Goal: Obtain resource: Download file/media

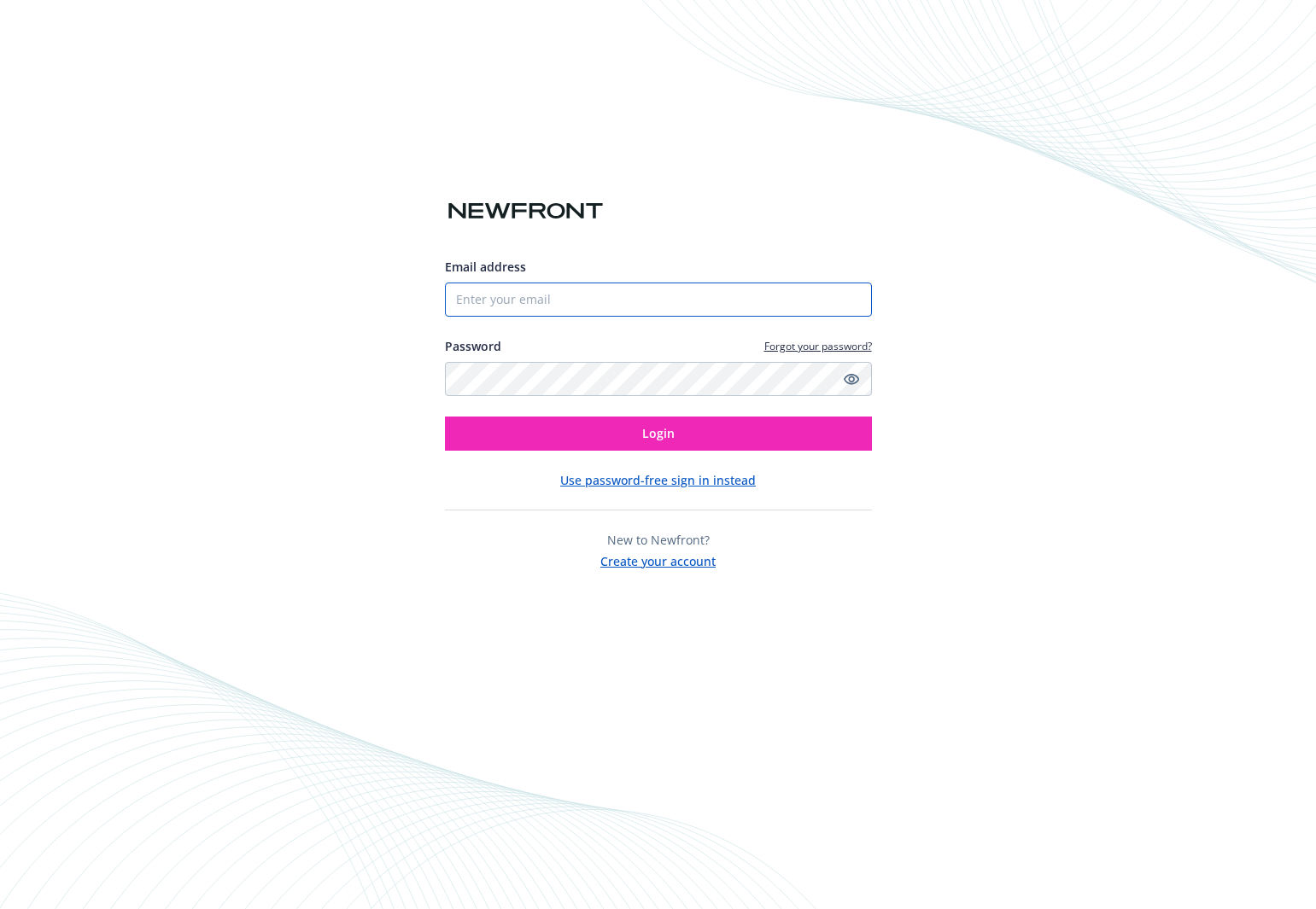
click at [800, 308] on input "Email address" at bounding box center [658, 299] width 427 height 34
click at [0, 908] on com-1password-button at bounding box center [0, 909] width 0 height 0
type input "[PERSON_NAME][EMAIL_ADDRESS][PERSON_NAME][DOMAIN_NAME]"
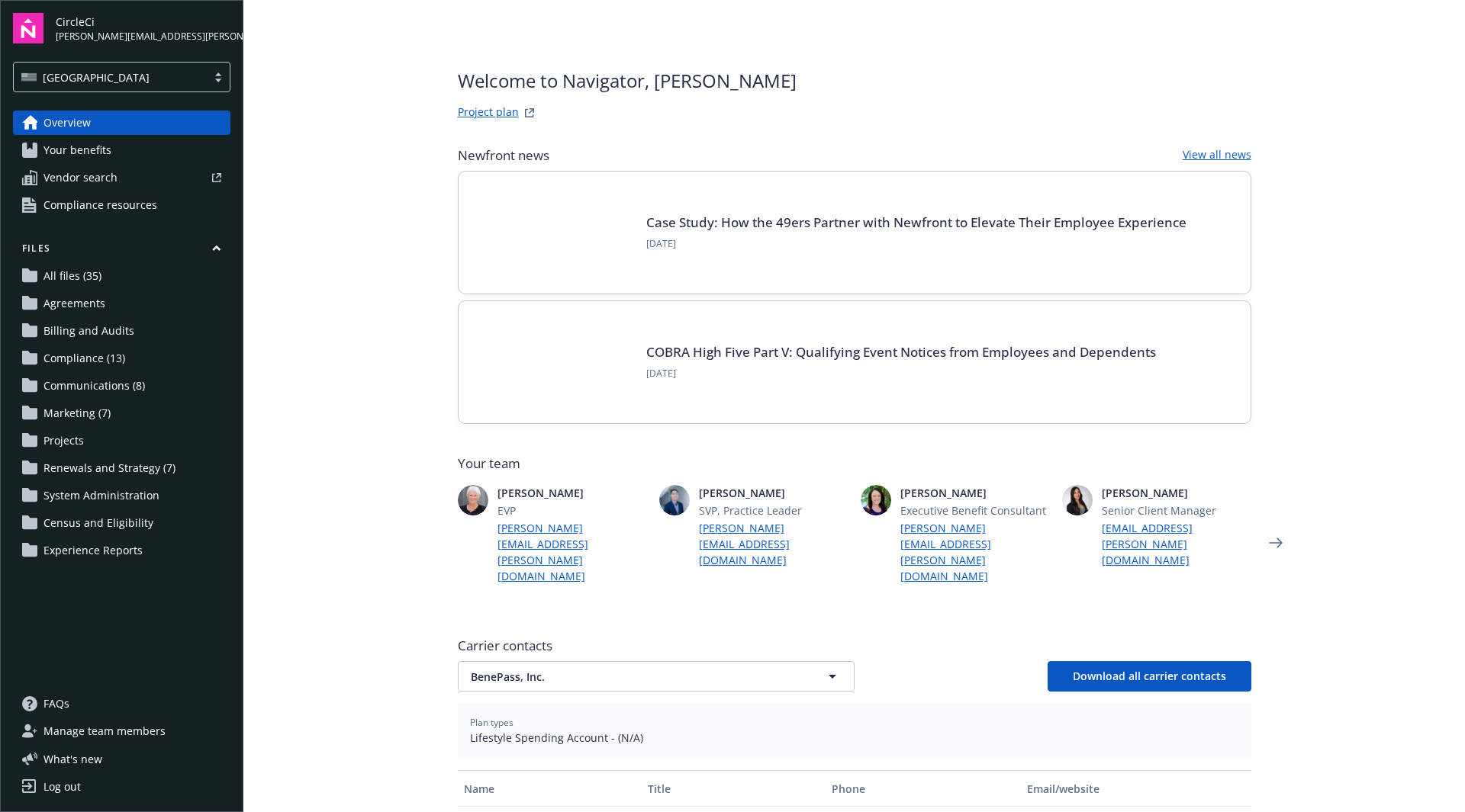
scroll to position [77, 0]
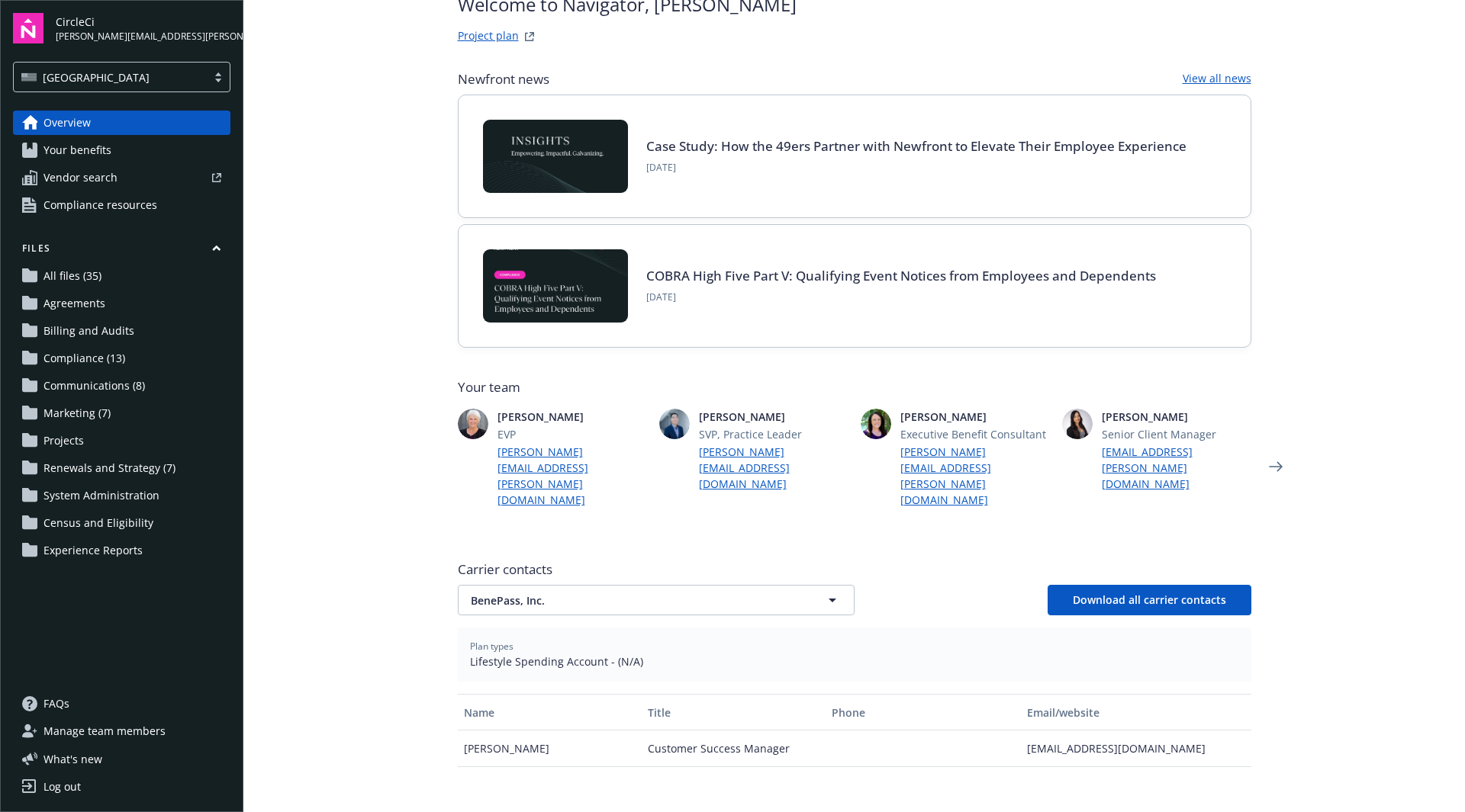
click at [157, 468] on span "Renewals and Strategy (7)" at bounding box center [109, 468] width 132 height 24
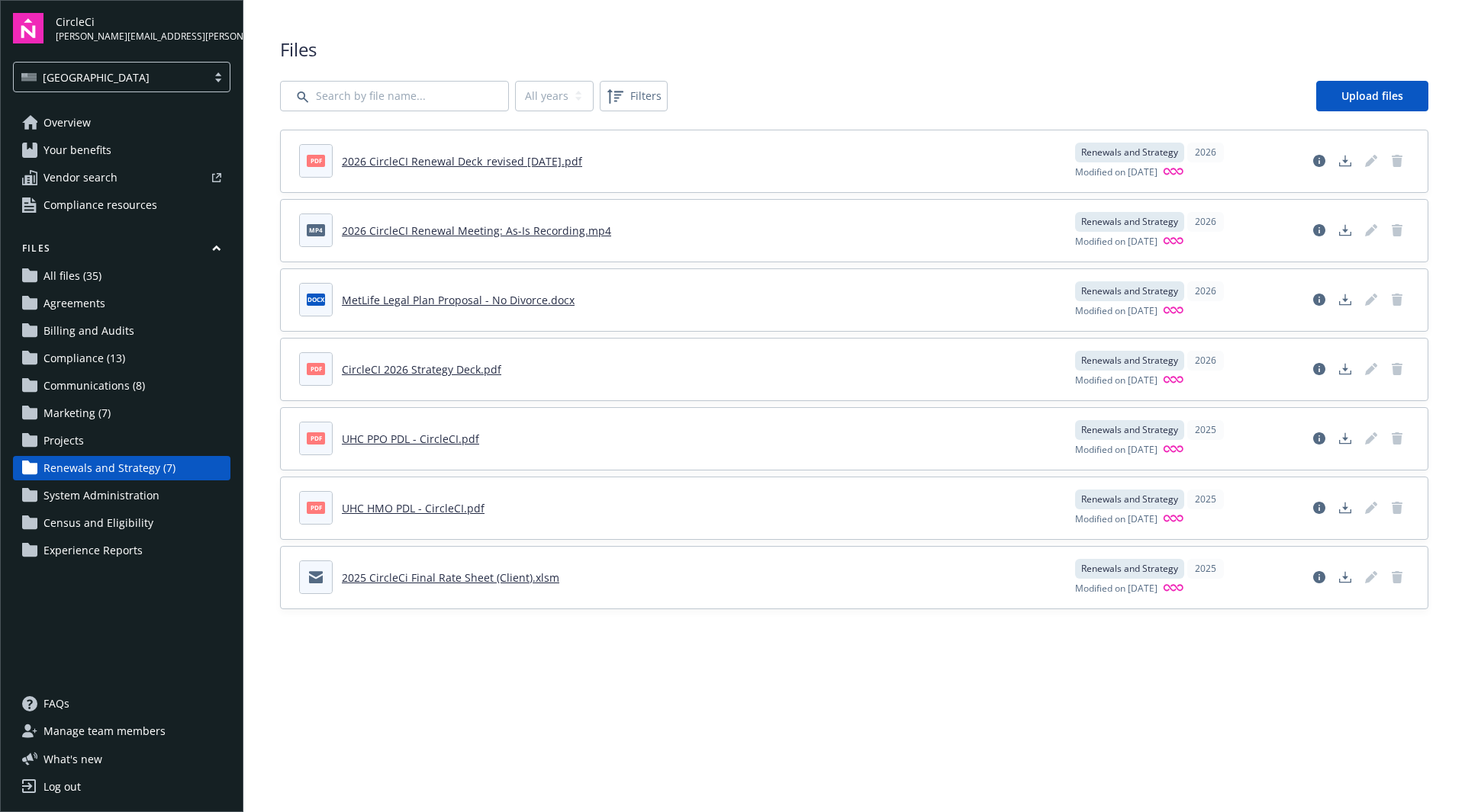
click at [468, 164] on link "2026 CircleCI Renewal Deck_revised [DATE].pdf" at bounding box center [462, 161] width 241 height 15
click at [129, 122] on link "Overview" at bounding box center [122, 123] width 218 height 24
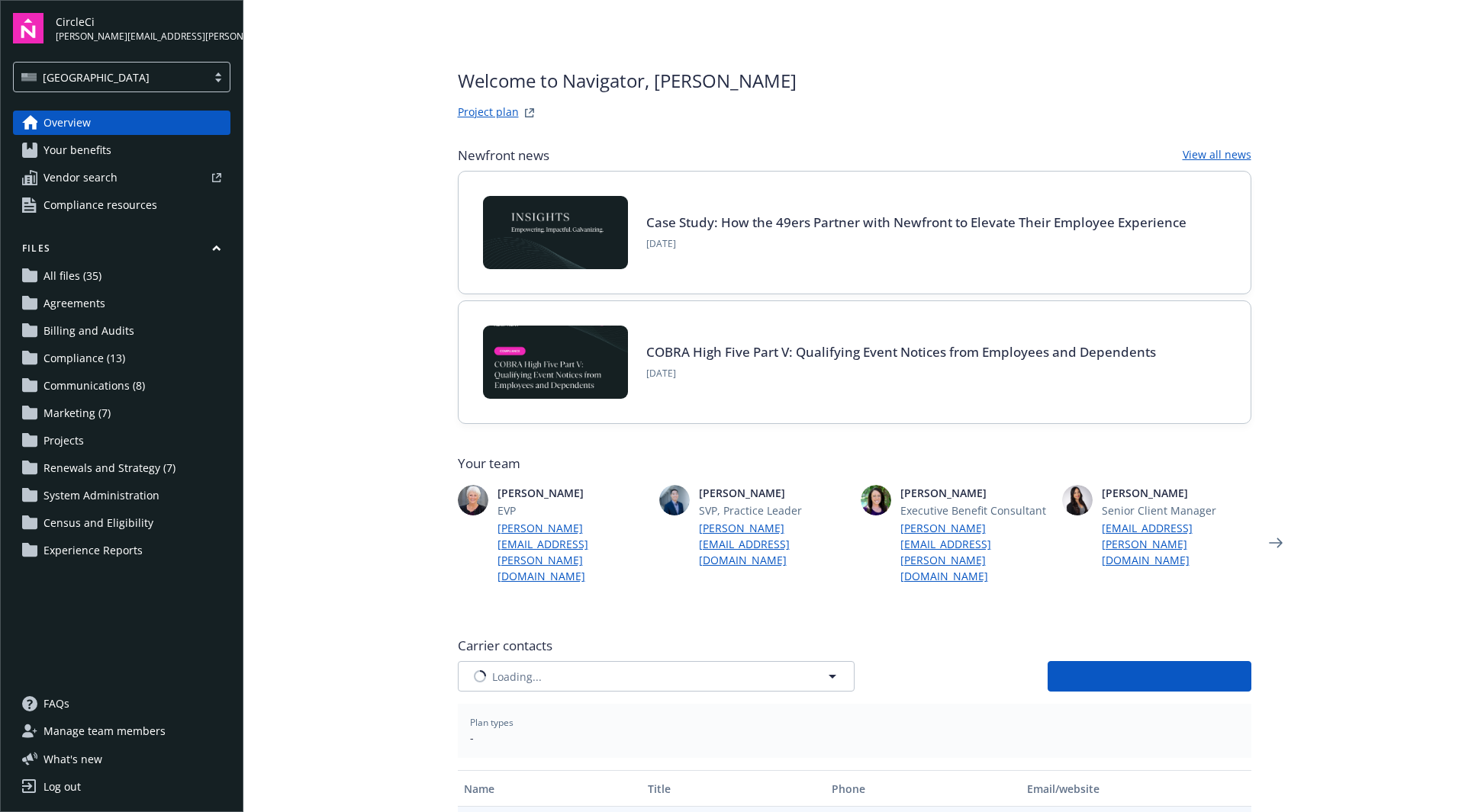
type input "BenePass, Inc."
click at [614, 669] on span "BenePass, Inc." at bounding box center [629, 677] width 317 height 16
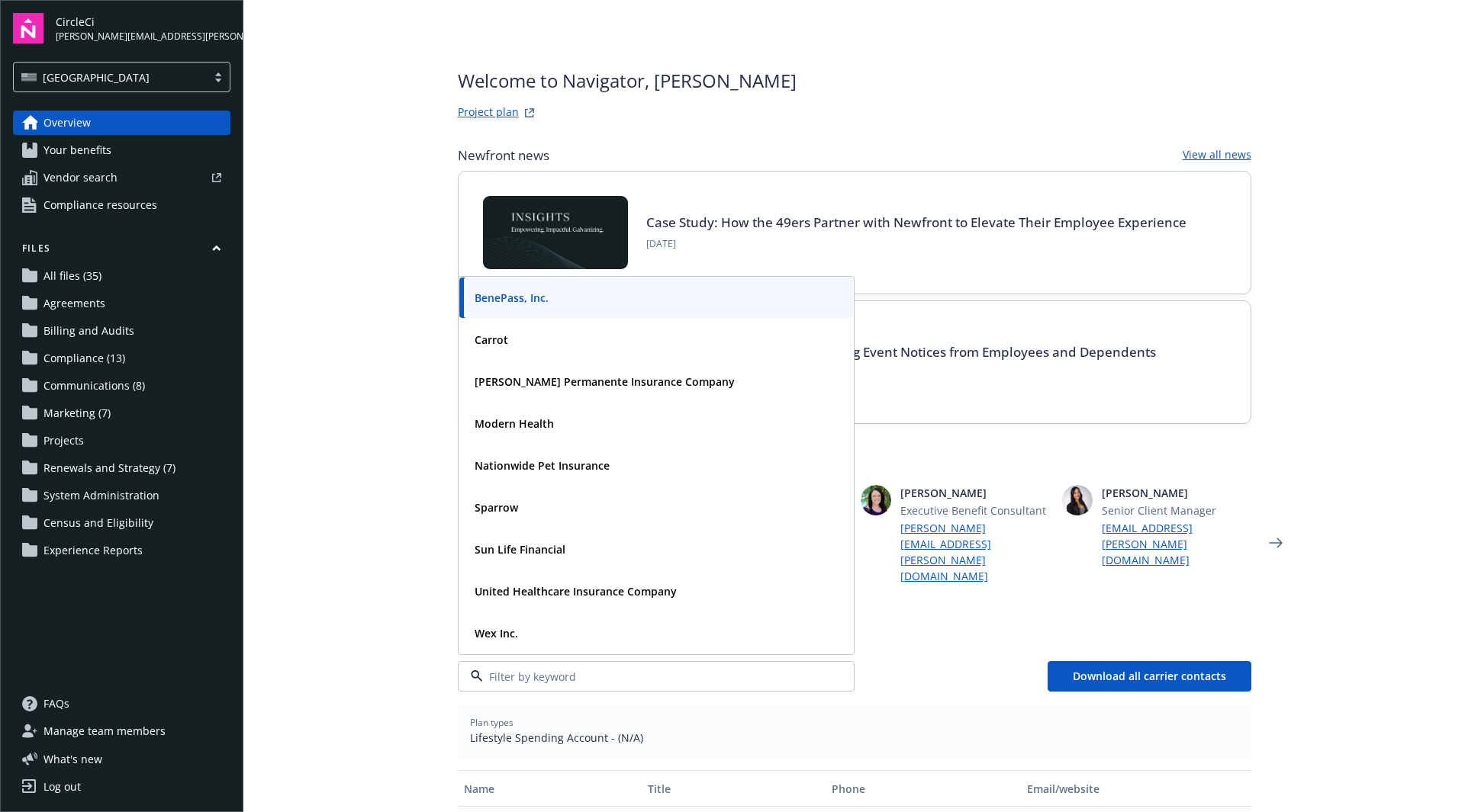
scroll to position [77, 0]
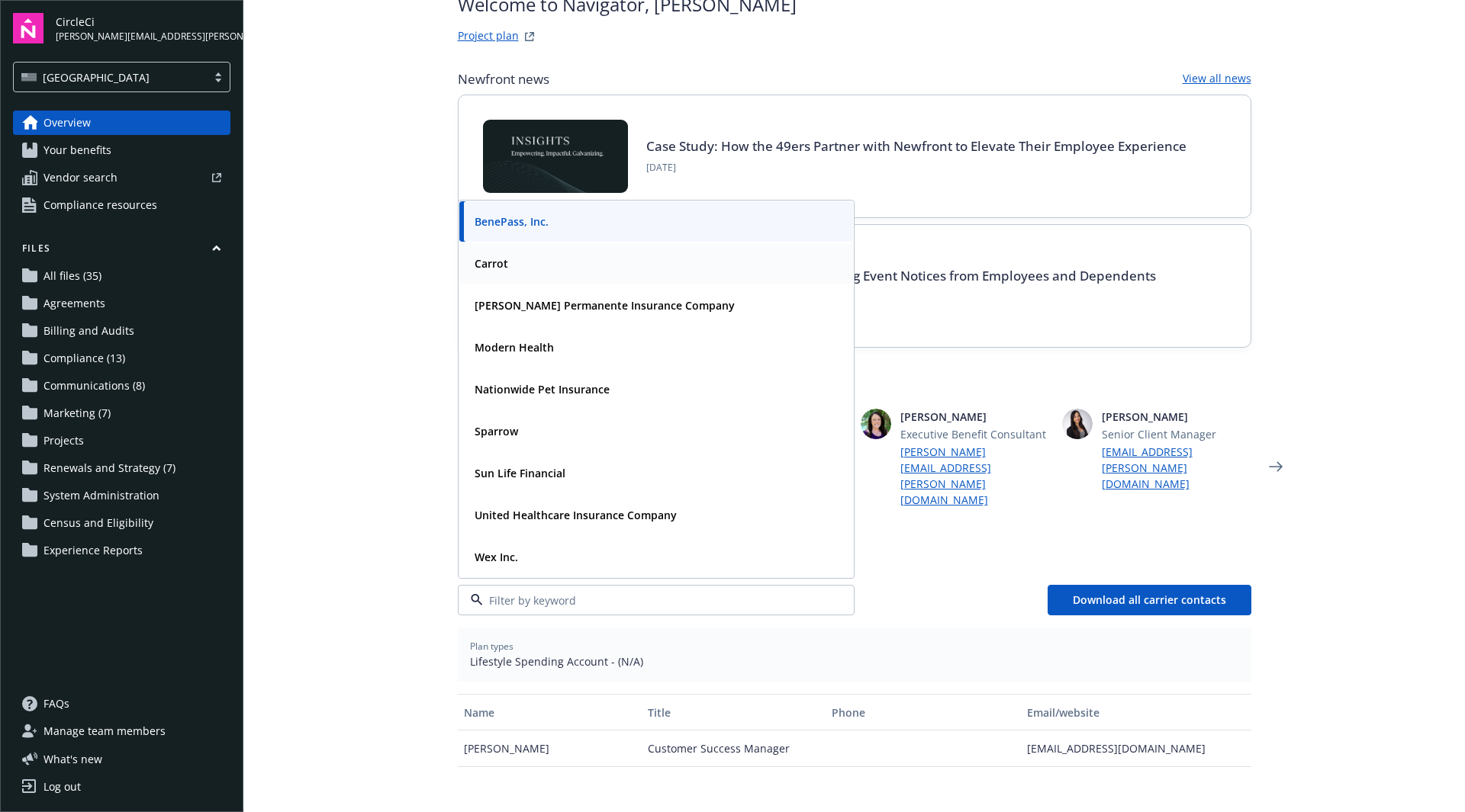
click at [476, 256] on strong "Carrot" at bounding box center [491, 263] width 33 height 15
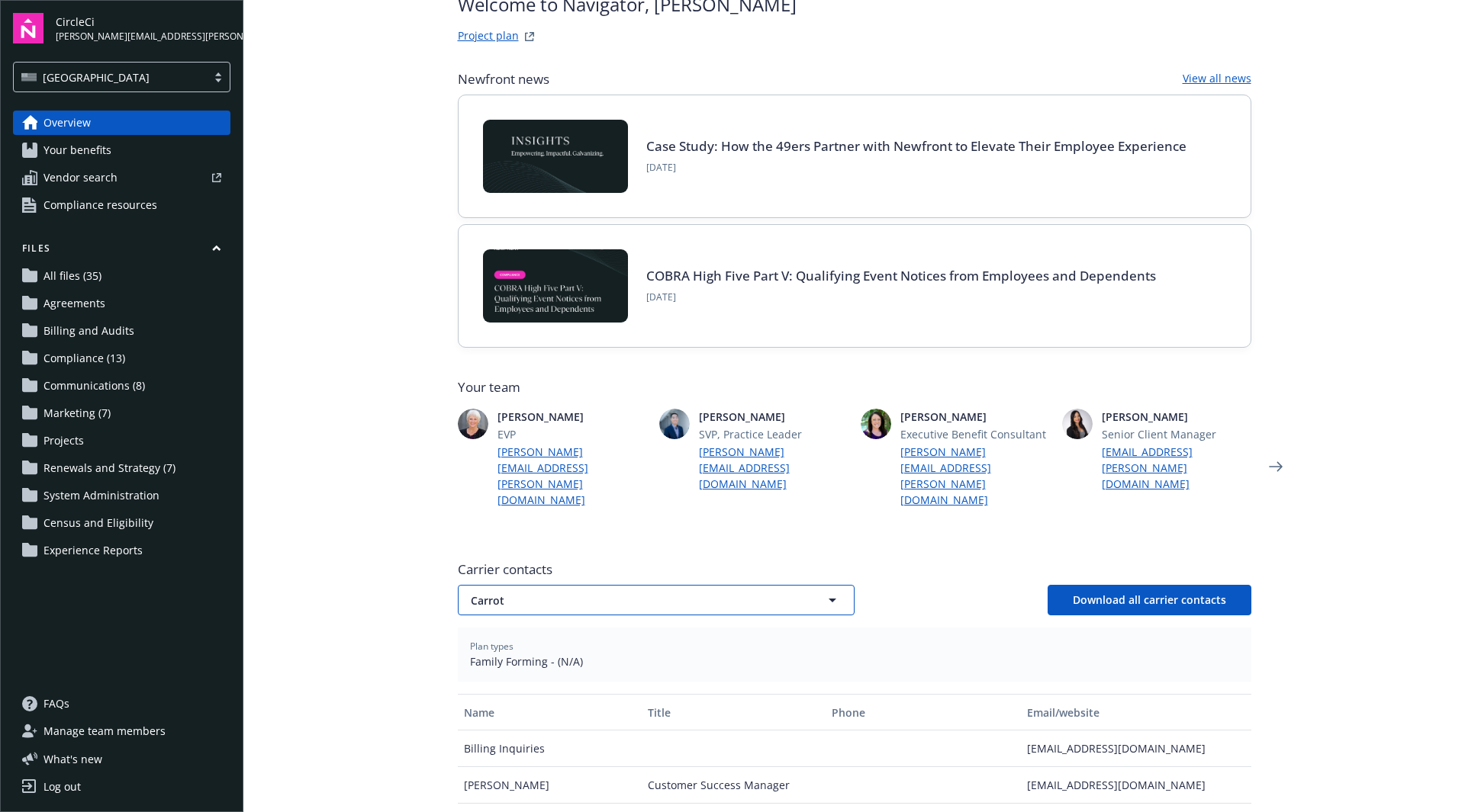
click at [538, 593] on span "Carrot" at bounding box center [629, 601] width 317 height 16
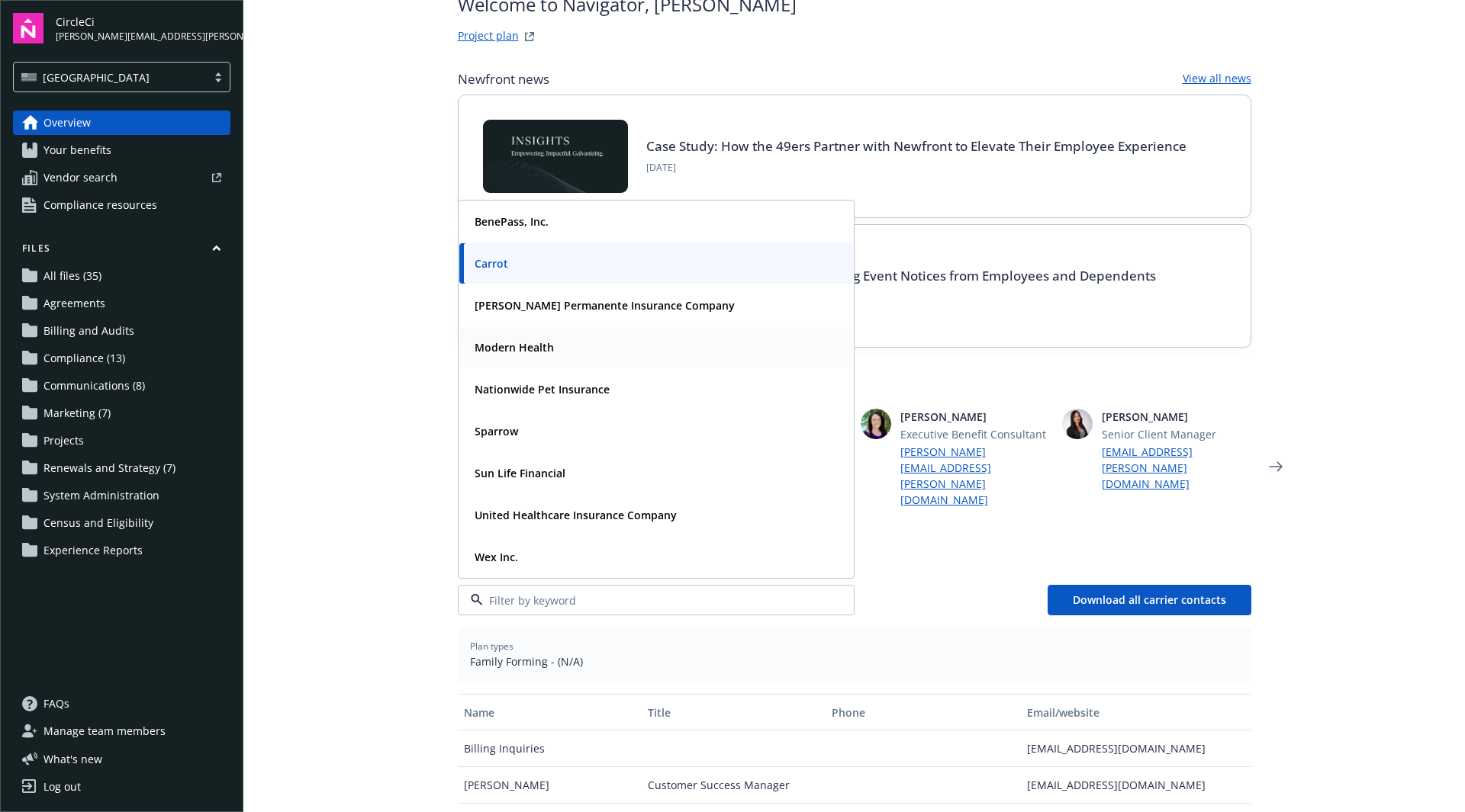
click at [549, 337] on div "Modern Health" at bounding box center [512, 347] width 89 height 22
